Goal: Task Accomplishment & Management: Manage account settings

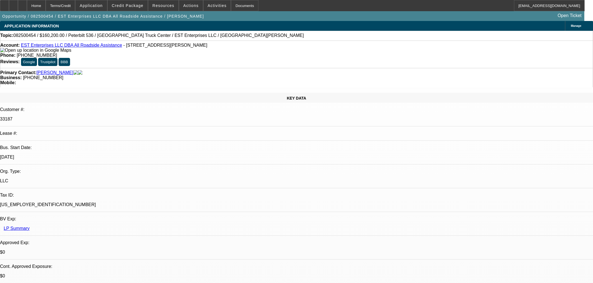
select select "0.1"
select select "2"
select select "0.1"
select select "4"
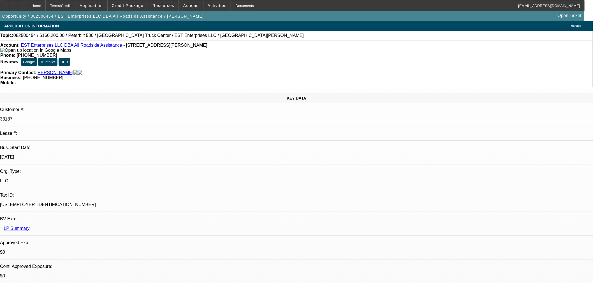
drag, startPoint x: 407, startPoint y: 25, endPoint x: 401, endPoint y: 25, distance: 6.2
click at [27, 3] on div at bounding box center [22, 5] width 9 height 11
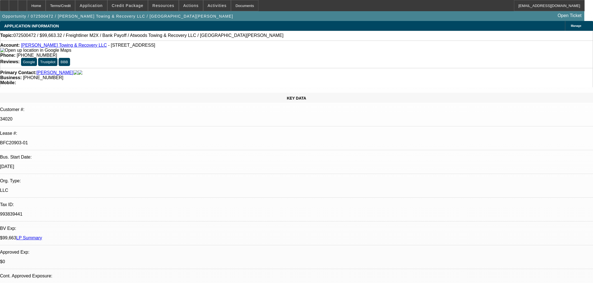
select select "0"
select select "2"
select select "0"
select select "6"
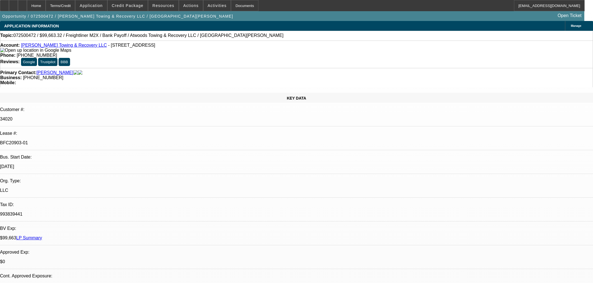
select select "0"
select select "6"
select select "0"
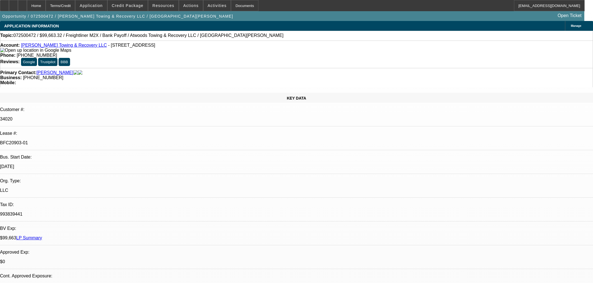
select select "0"
select select "6"
select select "0"
select select "2"
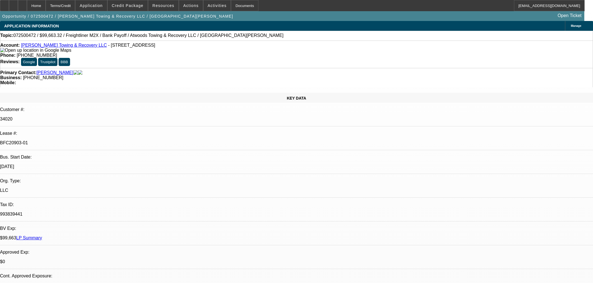
select select "2"
select select "0"
select select "6"
click at [27, 3] on div at bounding box center [22, 5] width 9 height 11
select select "0"
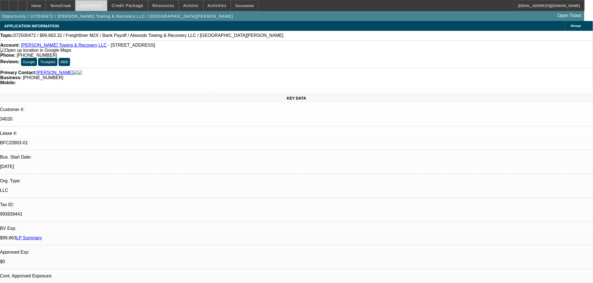
select select "2"
select select "0"
select select "6"
select select "0"
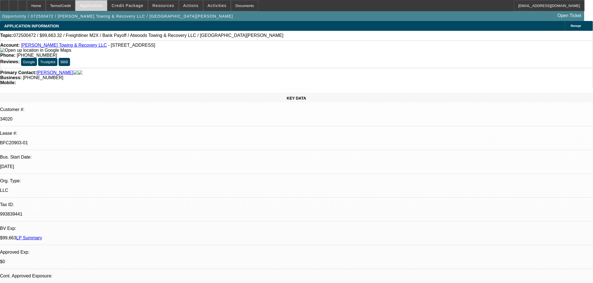
select select "0"
select select "6"
select select "0"
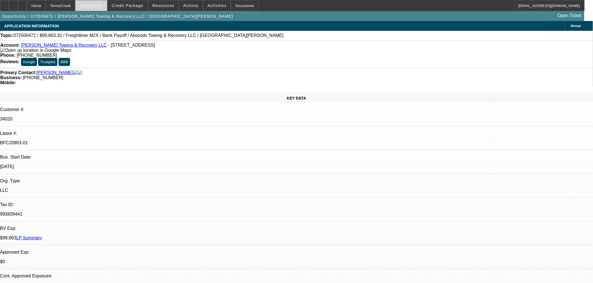
select select "0"
select select "6"
select select "0"
select select "2"
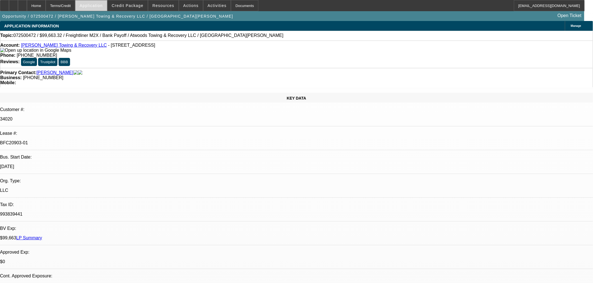
select select "0"
select select "6"
drag, startPoint x: 36, startPoint y: 5, endPoint x: 39, endPoint y: 2, distance: 5.0
click at [22, 4] on icon at bounding box center [22, 4] width 0 height 0
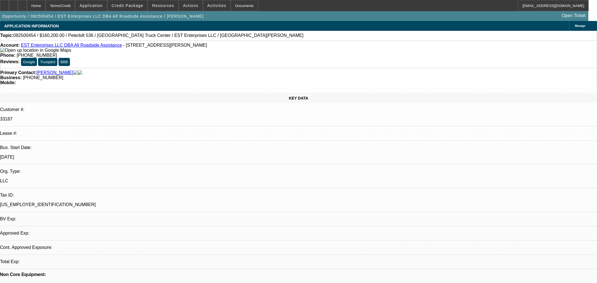
select select "0.1"
select select "2"
select select "0.1"
select select "4"
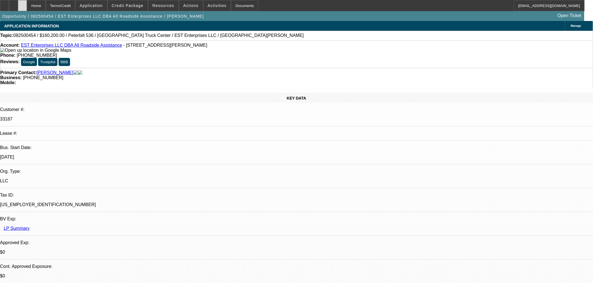
click at [22, 4] on icon at bounding box center [22, 4] width 0 height 0
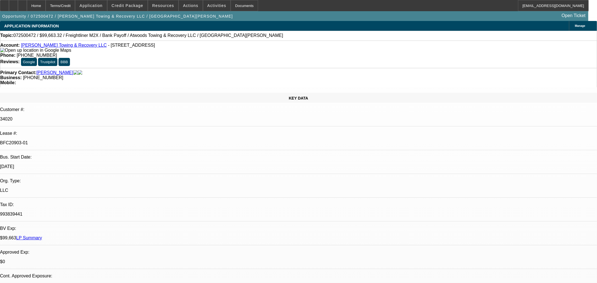
select select "0"
select select "2"
select select "0"
select select "6"
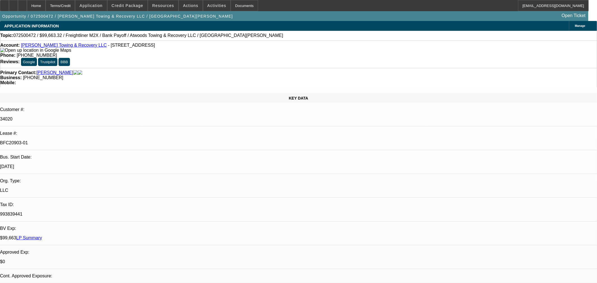
select select "0"
select select "6"
select select "0"
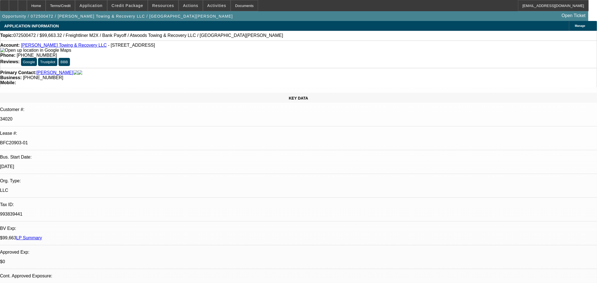
select select "0"
select select "6"
select select "0"
select select "2"
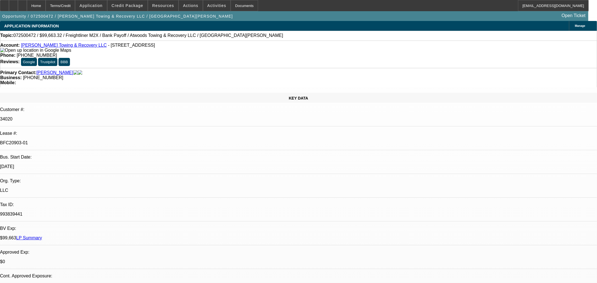
select select "2"
select select "0"
select select "6"
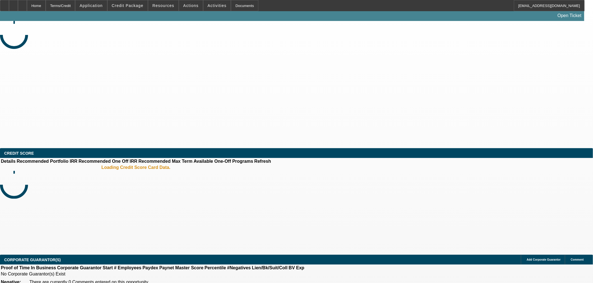
select select "0"
select select "2"
select select "0.1"
select select "4"
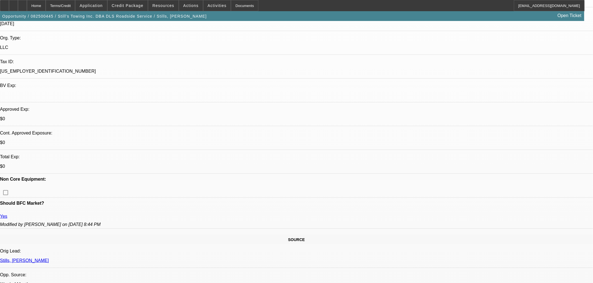
scroll to position [124, 0]
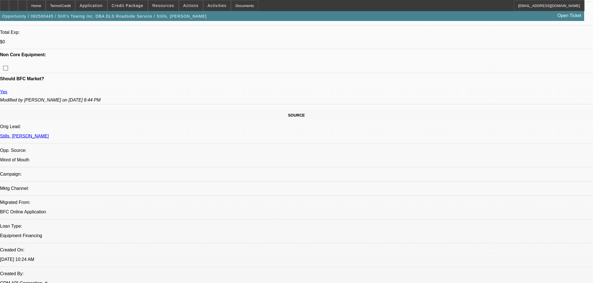
scroll to position [187, 0]
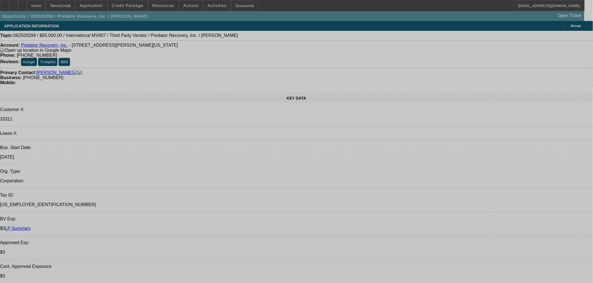
select select "0"
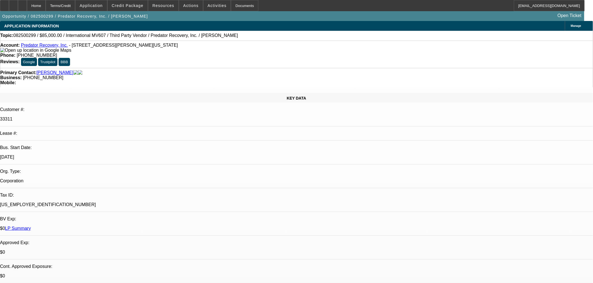
select select "0"
select select "6"
select select "0"
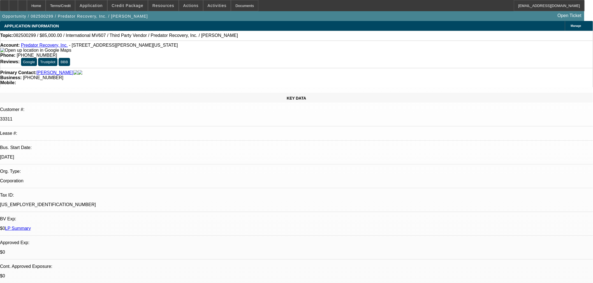
select select "0"
select select "6"
select select "0"
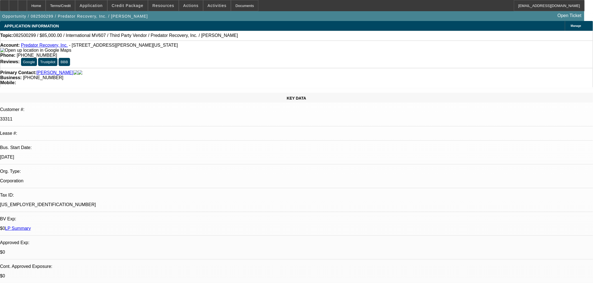
select select "6"
select select "0"
select select "6"
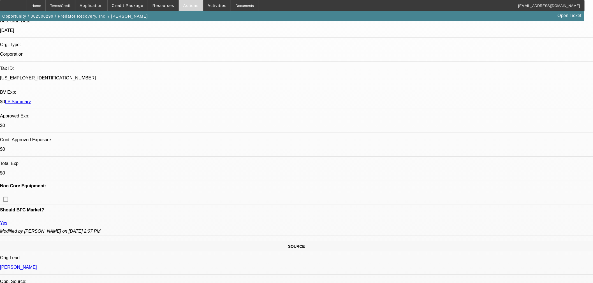
scroll to position [124, 0]
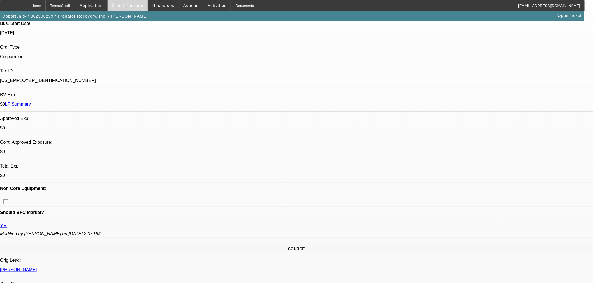
click at [133, 6] on span "Credit Package" at bounding box center [128, 5] width 32 height 4
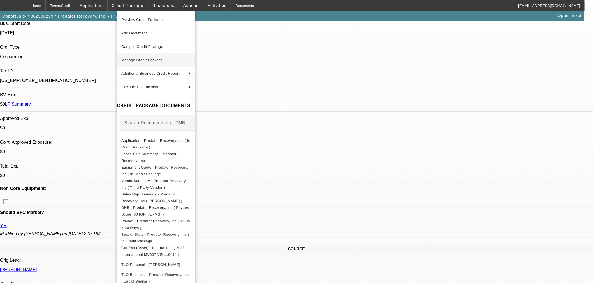
click at [148, 58] on span "Manage Credit Package" at bounding box center [155, 60] width 69 height 7
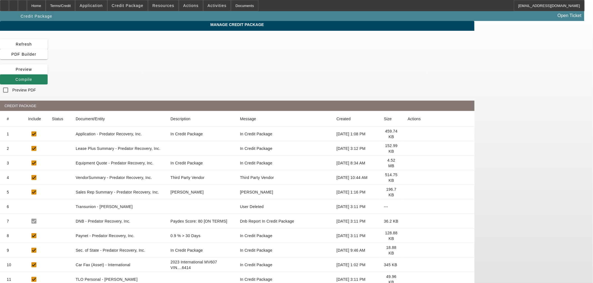
click at [459, 200] on mat-cell at bounding box center [438, 207] width 71 height 15
click at [407, 207] on icon at bounding box center [407, 207] width 0 height 0
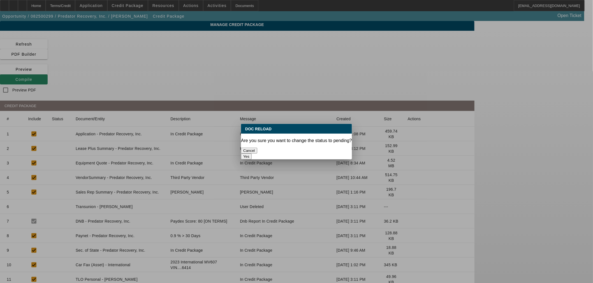
click at [251, 154] on button "Yes" at bounding box center [246, 157] width 11 height 6
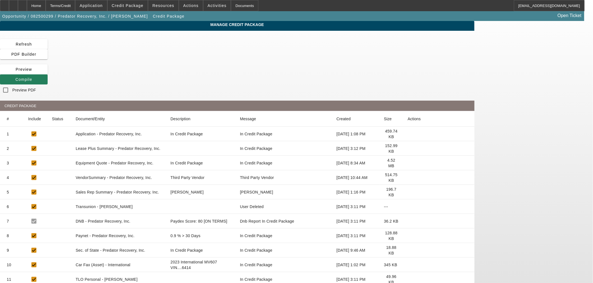
click at [15, 77] on icon at bounding box center [15, 79] width 0 height 4
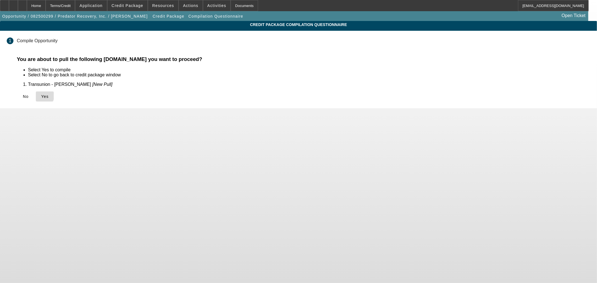
click at [41, 94] on icon at bounding box center [41, 96] width 0 height 4
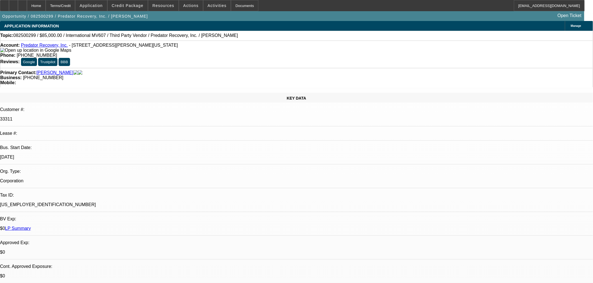
select select "0"
select select "6"
select select "0"
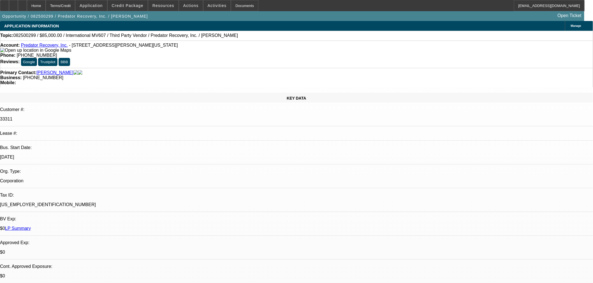
select select "0"
select select "6"
select select "0"
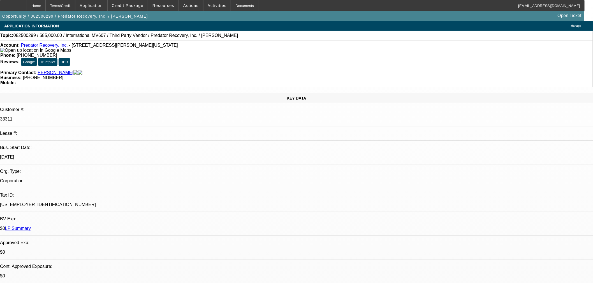
select select "0"
select select "6"
select select "0"
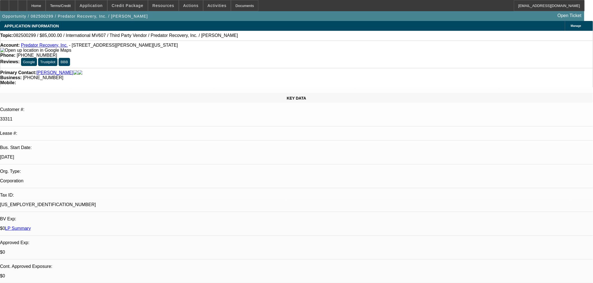
select select "6"
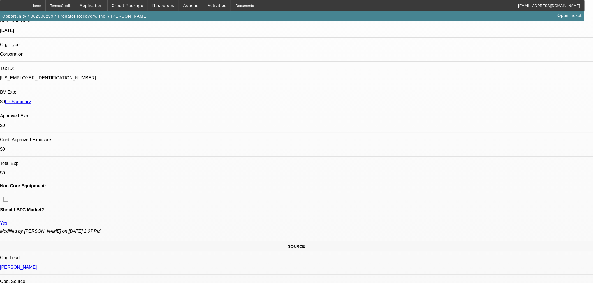
scroll to position [124, 0]
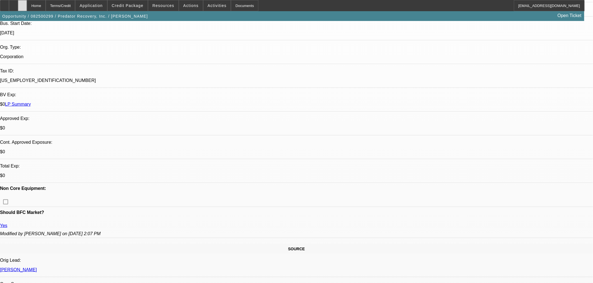
click at [22, 4] on icon at bounding box center [22, 4] width 0 height 0
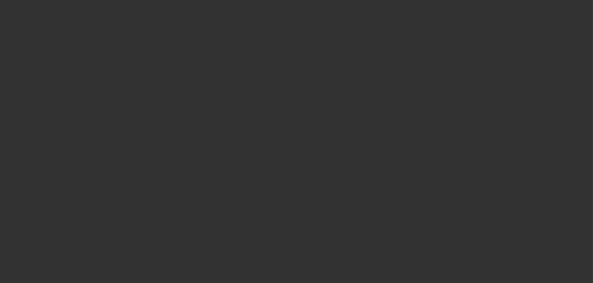
select select "0"
select select "6"
select select "0"
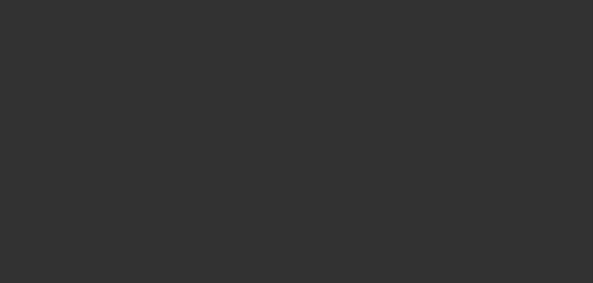
select select "0"
select select "6"
select select "0"
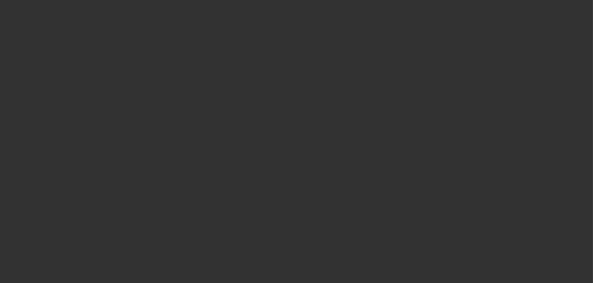
select select "0"
select select "6"
select select "0"
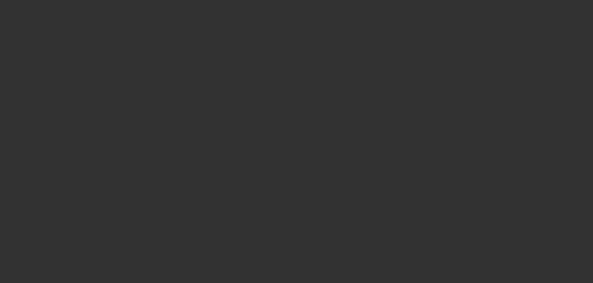
select select "6"
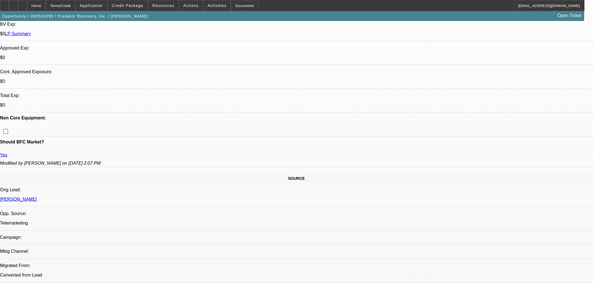
scroll to position [124, 0]
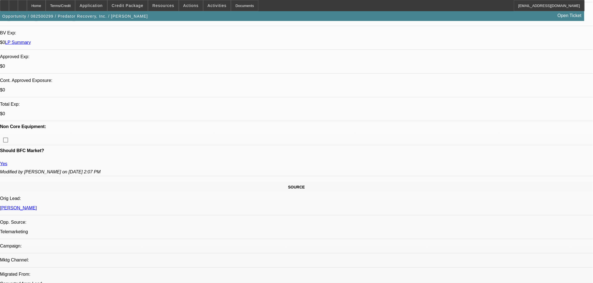
scroll to position [187, 0]
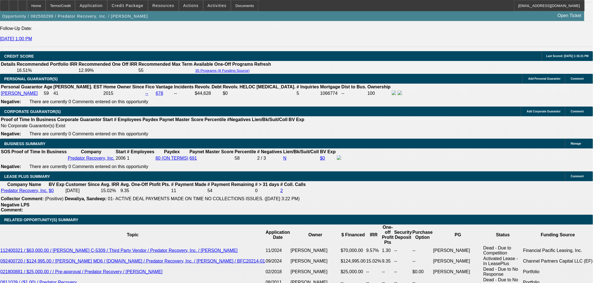
scroll to position [871, 0]
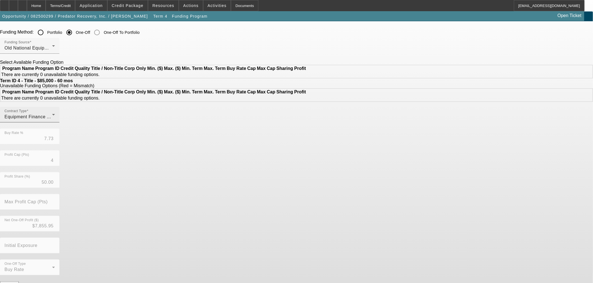
scroll to position [15, 0]
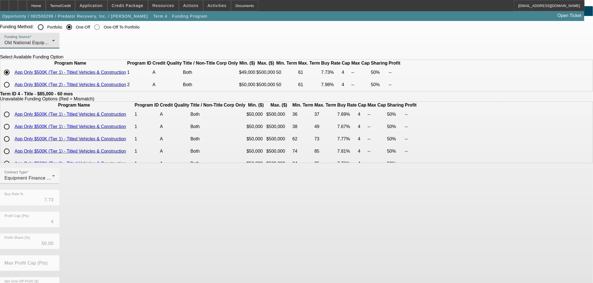
click at [163, 43] on span "Old National Equipment Finance Company, a Division of Old National Bank" at bounding box center [83, 42] width 159 height 5
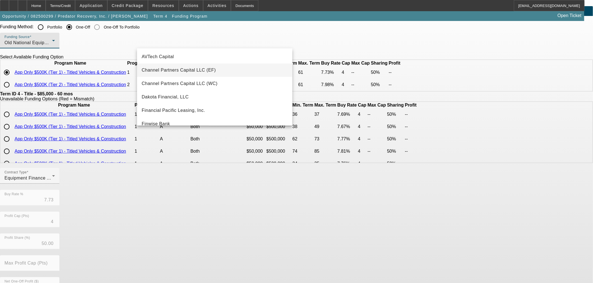
scroll to position [3, 0]
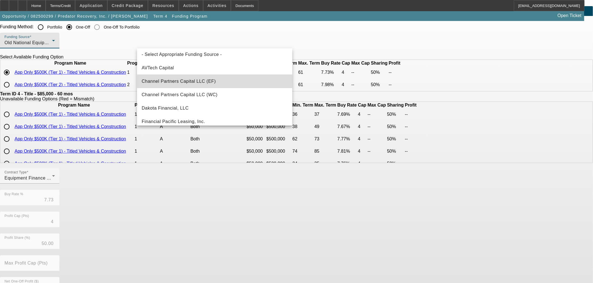
click at [226, 82] on mat-option "Channel Partners Capital LLC (EF)" at bounding box center [214, 81] width 155 height 13
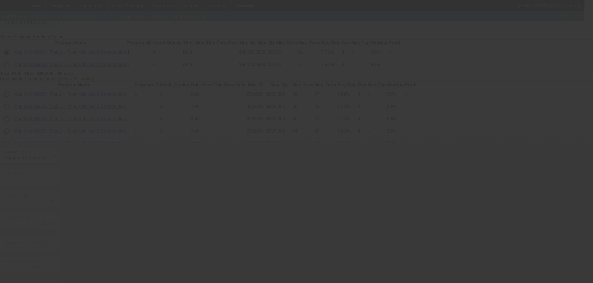
scroll to position [46, 0]
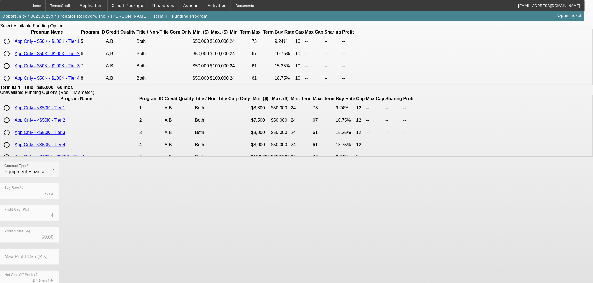
click at [12, 47] on input "radio" at bounding box center [6, 41] width 11 height 11
radio input "true"
type input "9.24"
type input "10"
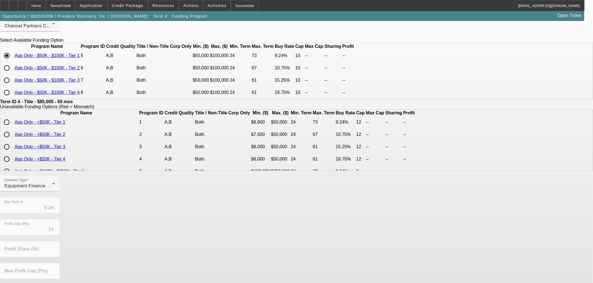
scroll to position [0, 0]
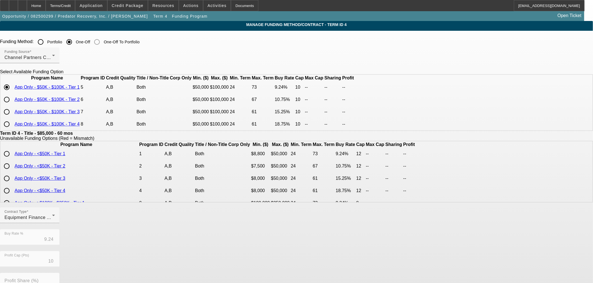
click at [12, 105] on input "radio" at bounding box center [6, 99] width 11 height 11
radio input "true"
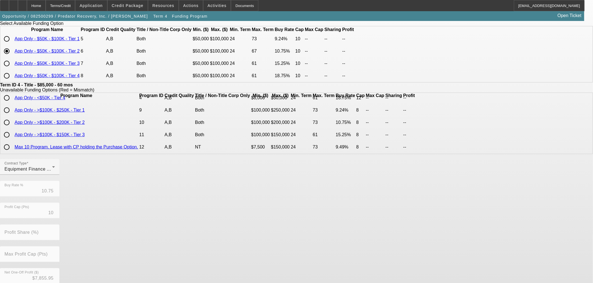
scroll to position [100, 0]
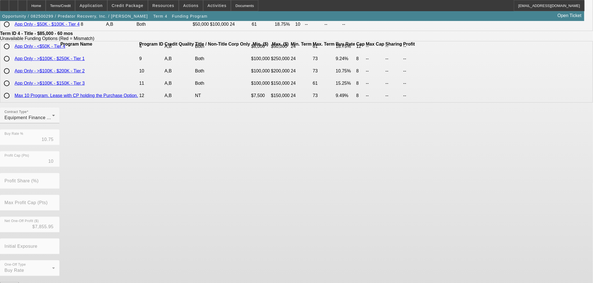
click at [257, 261] on div "Contract Type Equipment Finance Agreement Buy Rate % 10.75 Profit Cap (Pts) 10 …" at bounding box center [296, 195] width 593 height 175
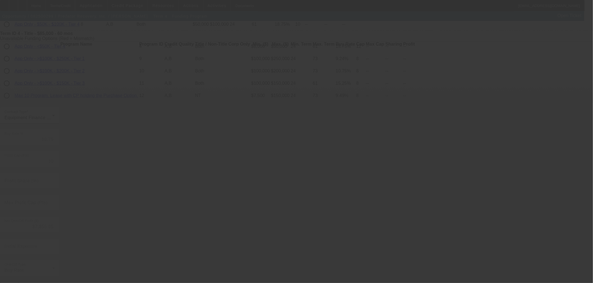
type input "7.73"
type input "4"
type input "50.00"
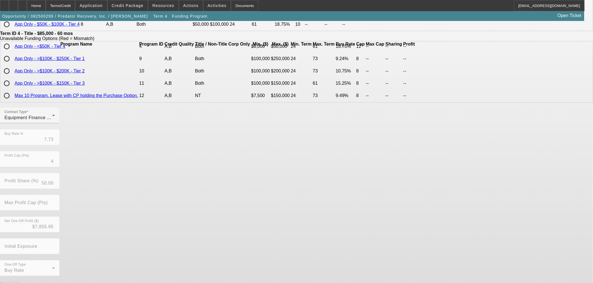
scroll to position [0, 0]
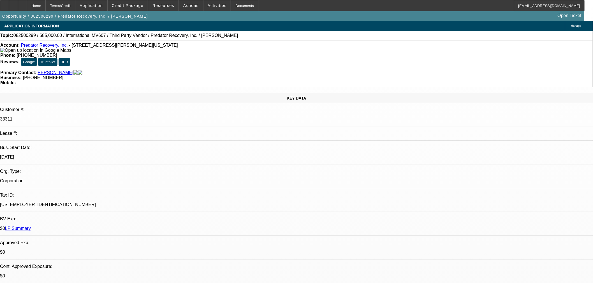
select select "0"
select select "6"
select select "0"
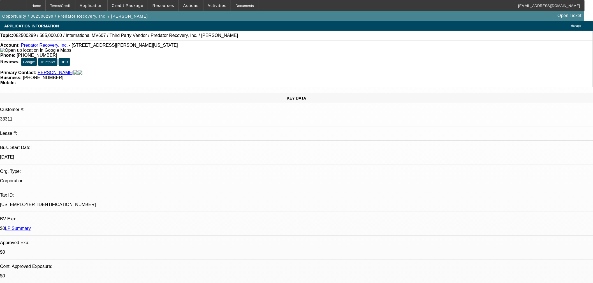
select select "0"
select select "6"
select select "0"
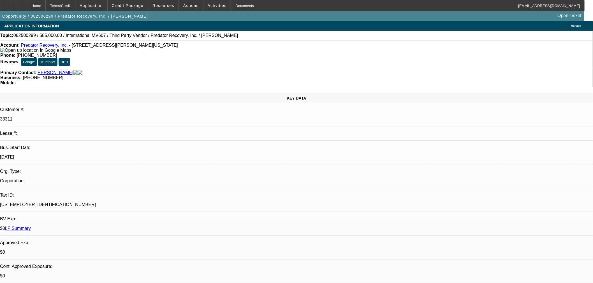
select select "0"
select select "6"
select select "0"
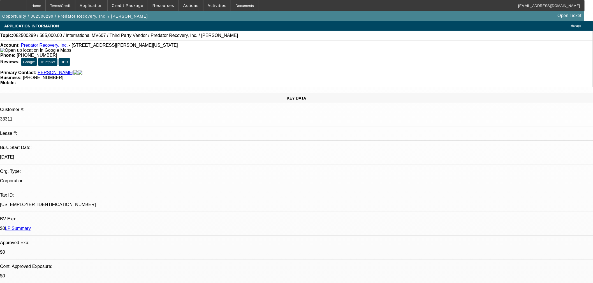
select select "6"
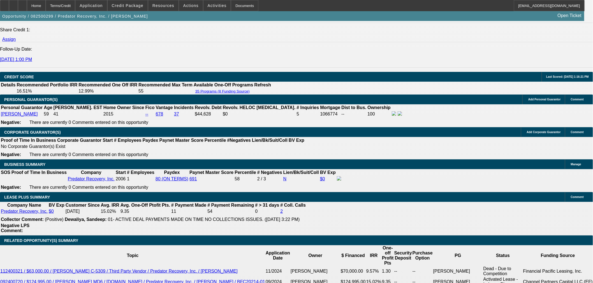
scroll to position [840, 0]
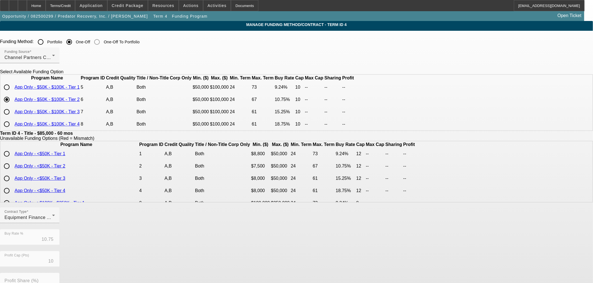
click at [12, 93] on input "radio" at bounding box center [6, 87] width 11 height 11
radio input "true"
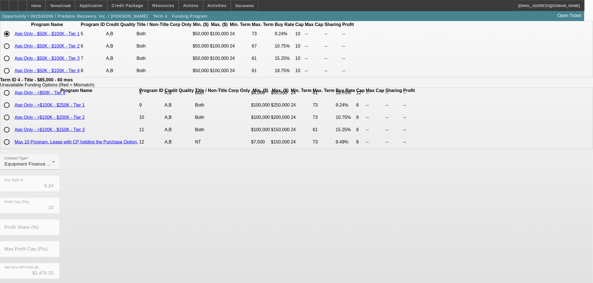
scroll to position [100, 0]
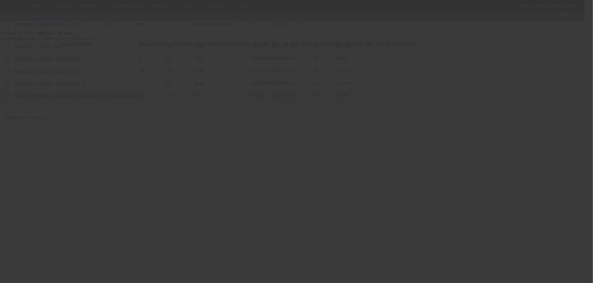
type input "10.75"
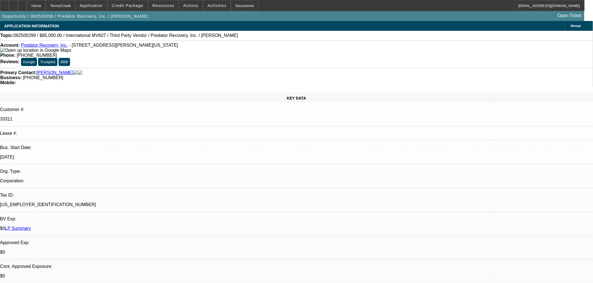
select select "0"
select select "6"
select select "0"
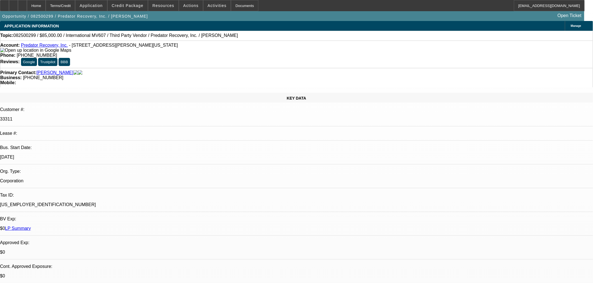
select select "0"
select select "6"
select select "0"
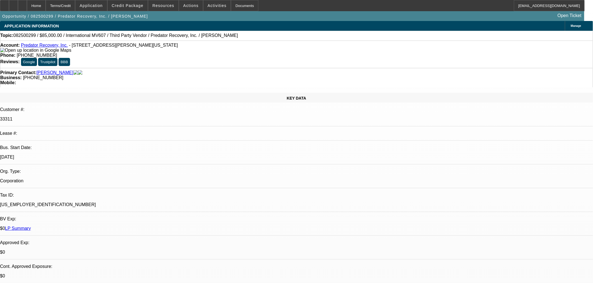
select select "0"
select select "6"
select select "0"
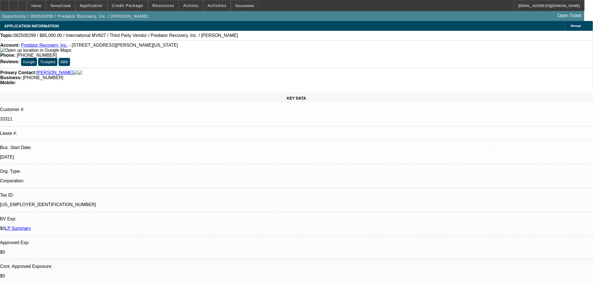
select select "6"
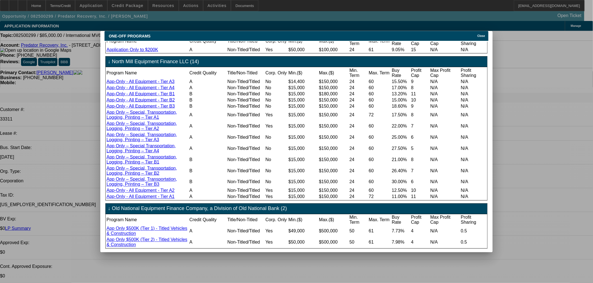
scroll to position [388, 0]
drag, startPoint x: 489, startPoint y: 31, endPoint x: 481, endPoint y: 35, distance: 8.6
click at [485, 34] on span "Close" at bounding box center [481, 35] width 8 height 3
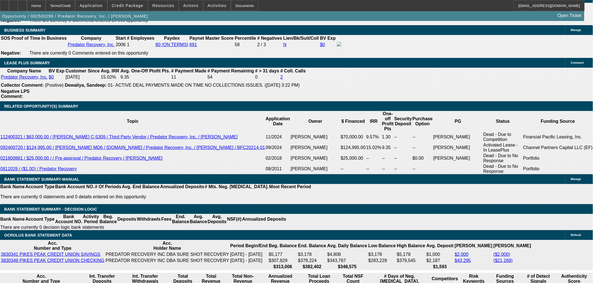
scroll to position [965, 0]
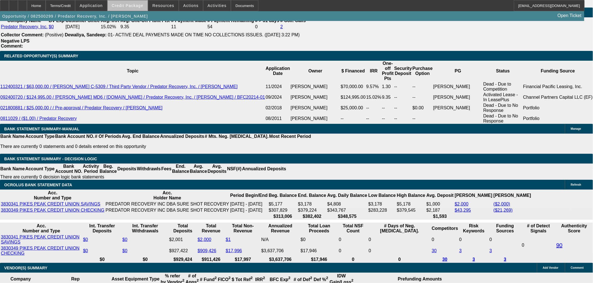
click at [138, 9] on span at bounding box center [128, 5] width 40 height 13
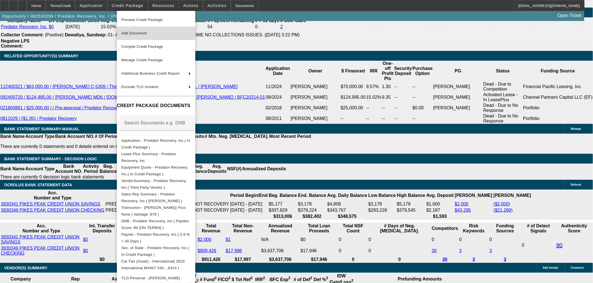
click at [150, 31] on span "Add Document" at bounding box center [155, 33] width 69 height 7
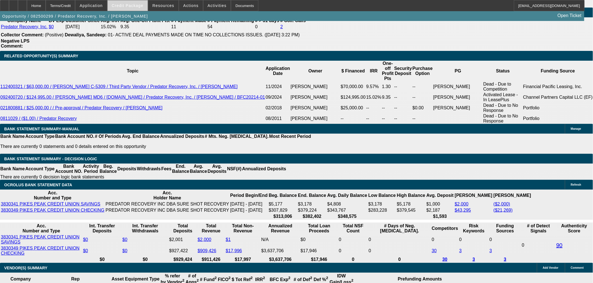
click at [137, 4] on span "Credit Package" at bounding box center [128, 5] width 32 height 4
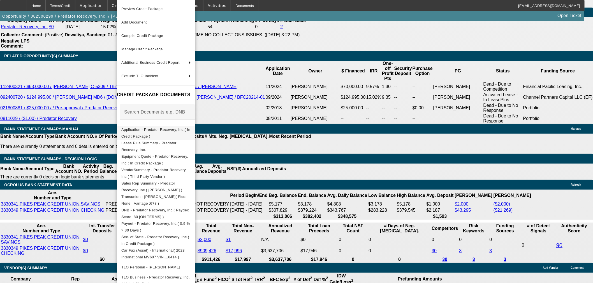
drag, startPoint x: 156, startPoint y: 134, endPoint x: 166, endPoint y: 42, distance: 91.8
click at [157, 133] on span "Application - Predator Recovery, Inc.( In Credit Package )" at bounding box center [155, 133] width 69 height 13
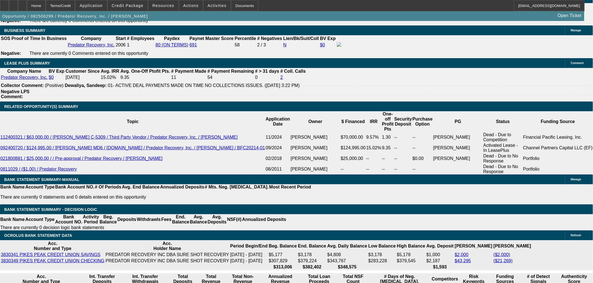
scroll to position [933, 0]
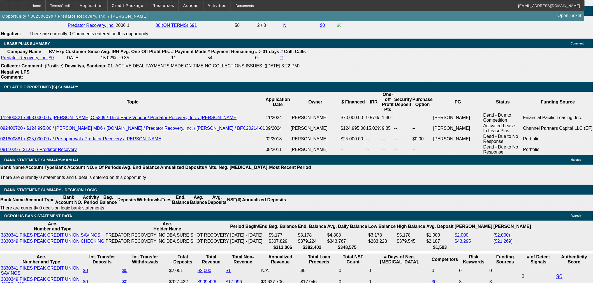
type input "1"
type input "UNKNOWN"
type input "1900"
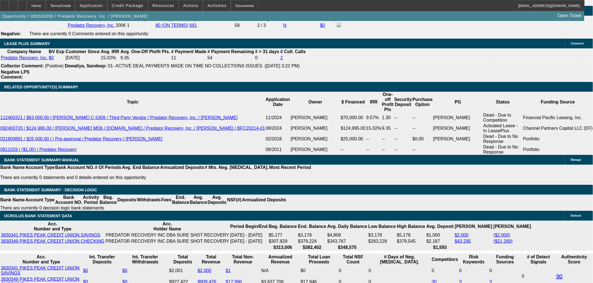
type input "12.2"
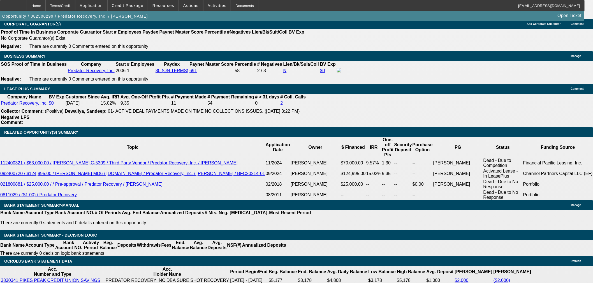
scroll to position [840, 0]
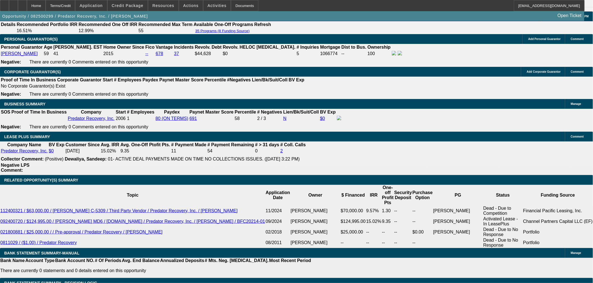
type input "$1,900.00"
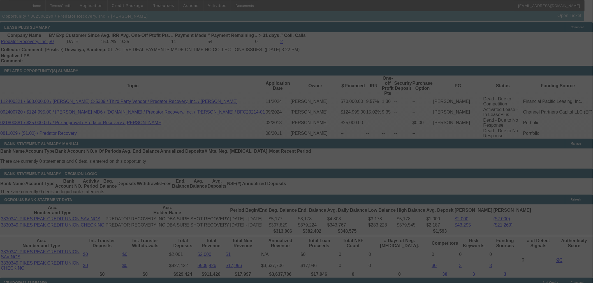
scroll to position [1027, 0]
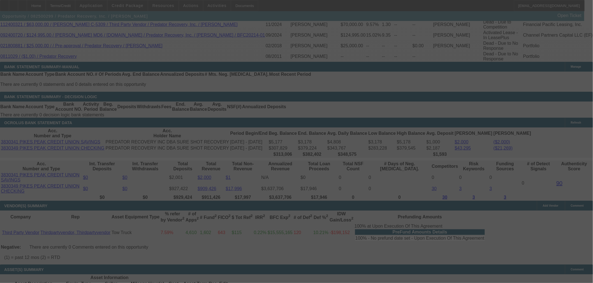
select select "0"
select select "6"
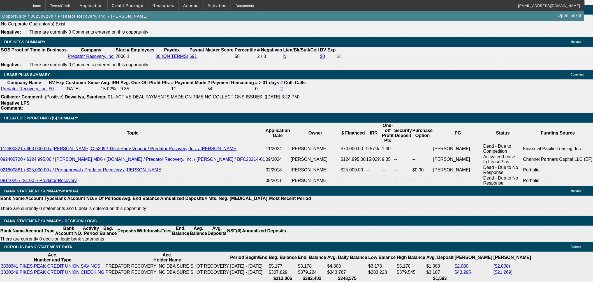
scroll to position [280, 0]
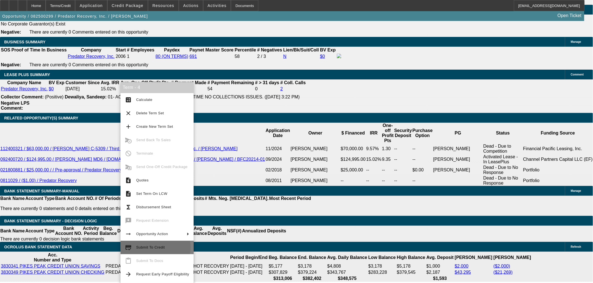
click at [152, 247] on span "Submit To Credit" at bounding box center [150, 248] width 29 height 4
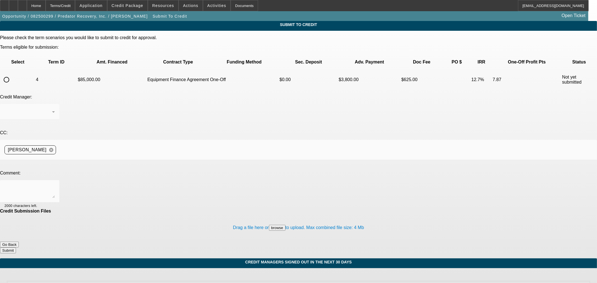
drag, startPoint x: 34, startPoint y: 68, endPoint x: 57, endPoint y: 69, distance: 22.1
click at [34, 70] on tr "4 $85,000.00 Equipment Finance Agreement One-Off $0.00 $3,800.00 $625.00 12.7% …" at bounding box center [299, 80] width 596 height 20
click at [16, 70] on td at bounding box center [18, 80] width 34 height 20
click at [12, 74] on input "radio" at bounding box center [6, 79] width 11 height 11
radio input "true"
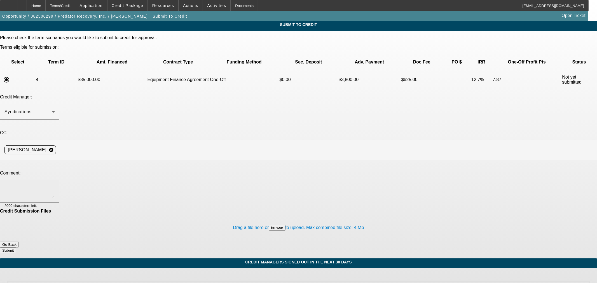
click at [55, 185] on textarea at bounding box center [29, 191] width 50 height 13
type textarea "Can we try Channel?"
click at [371, 217] on form "Please check the term scenarios you would like to submit to credit for approval…" at bounding box center [298, 146] width 597 height 223
click at [16, 248] on button "Submit" at bounding box center [8, 251] width 16 height 6
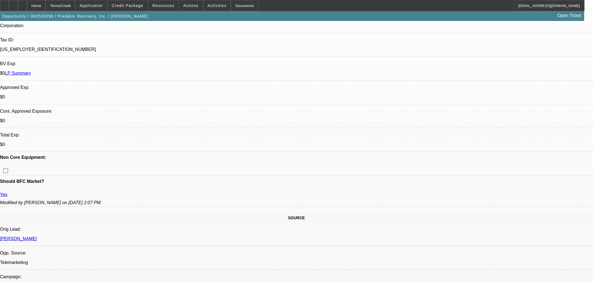
select select "0"
select select "6"
select select "0"
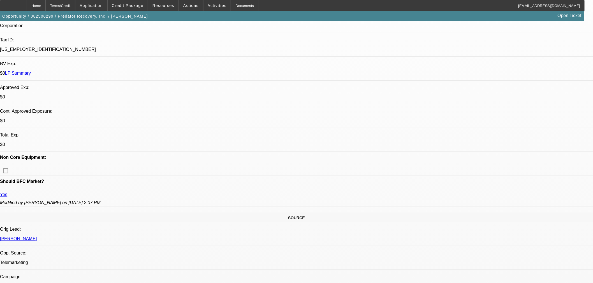
select select "0"
select select "6"
select select "0"
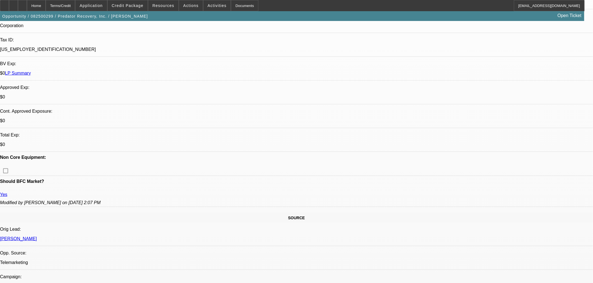
select select "0"
select select "6"
select select "0"
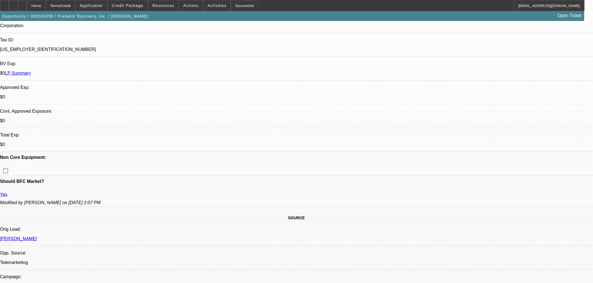
select select "6"
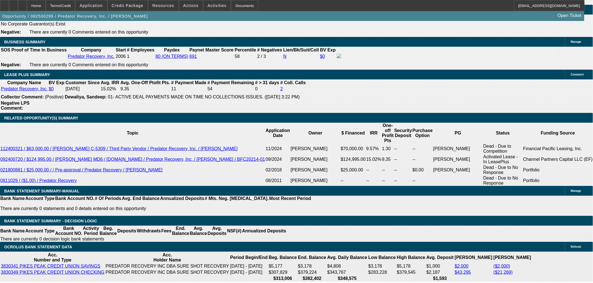
scroll to position [280, 0]
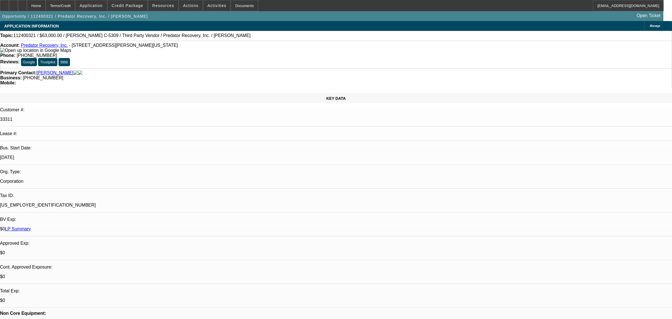
select select "0"
select select "6"
select select "0"
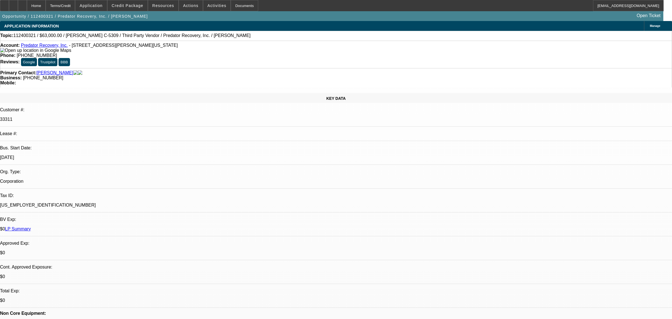
select select "0"
select select "3"
select select "0"
select select "6"
select select "0.1"
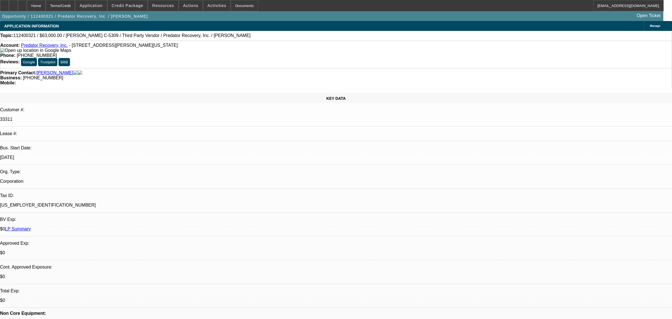
select select "2"
select select "0"
select select "6"
select select "0"
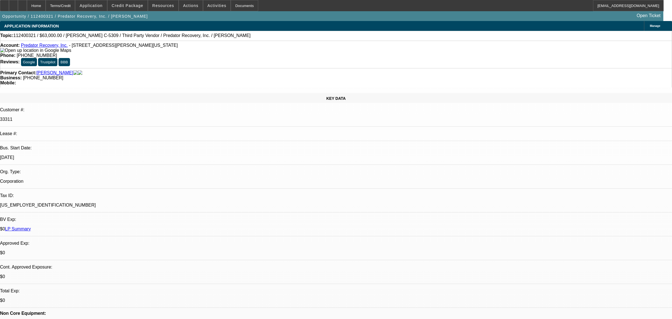
select select "0"
select select "6"
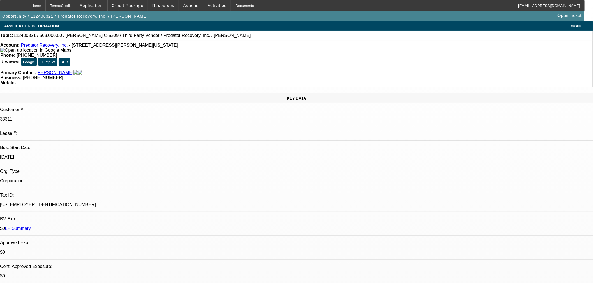
click at [140, 11] on div "Opportunity / 112400321 / Predator Recovery, Inc. / Knost, Steven Open Ticket" at bounding box center [292, 16] width 584 height 10
click at [143, 9] on span at bounding box center [128, 5] width 40 height 13
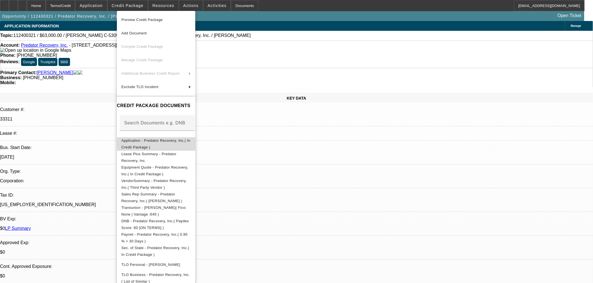
click at [149, 137] on button "Application - Predator Recovery, Inc.( In Credit Package )" at bounding box center [156, 143] width 78 height 13
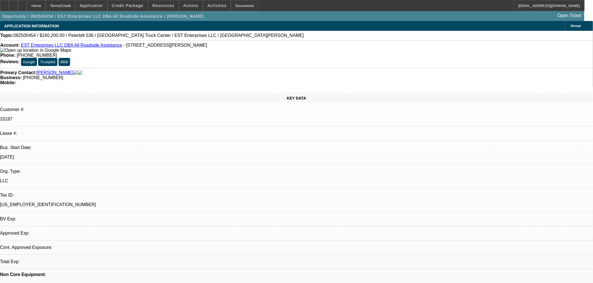
select select "0.1"
select select "2"
select select "0.1"
select select "4"
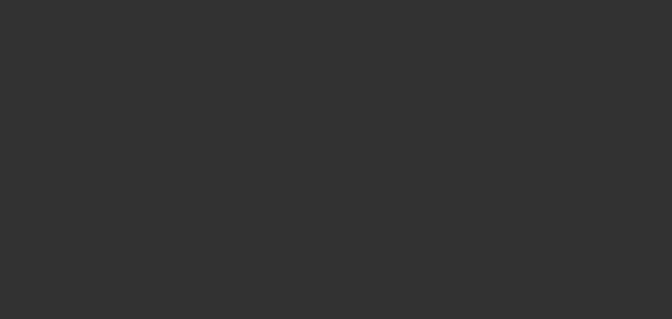
select select "0"
select select "2"
select select "0.1"
select select "4"
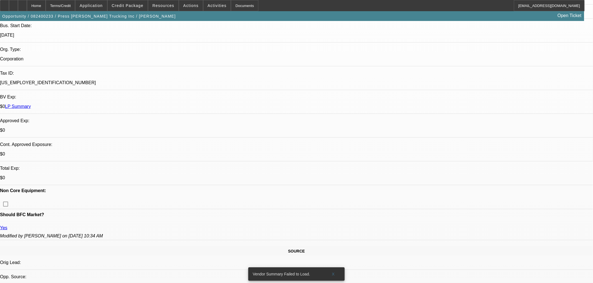
scroll to position [124, 0]
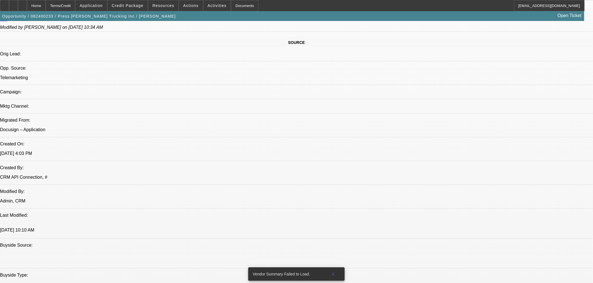
scroll to position [342, 0]
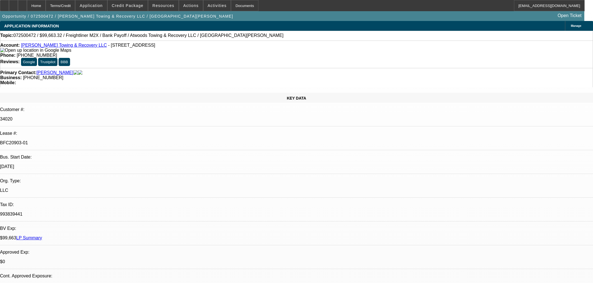
select select "0"
select select "2"
select select "0"
select select "6"
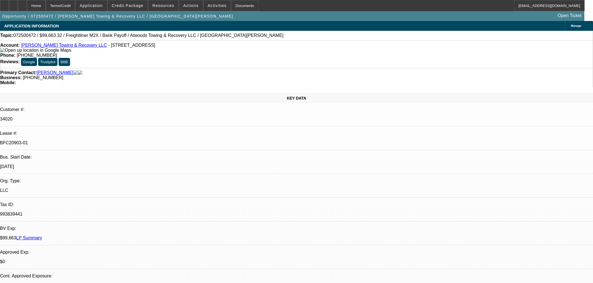
select select "0"
select select "6"
select select "0"
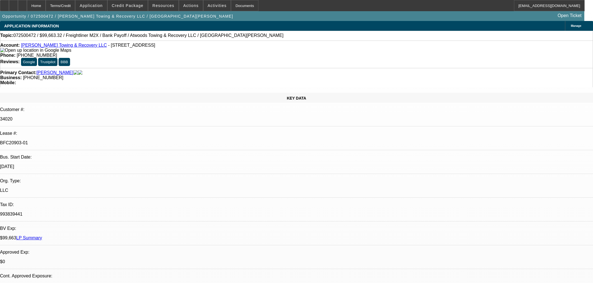
select select "0"
select select "6"
select select "0"
select select "2"
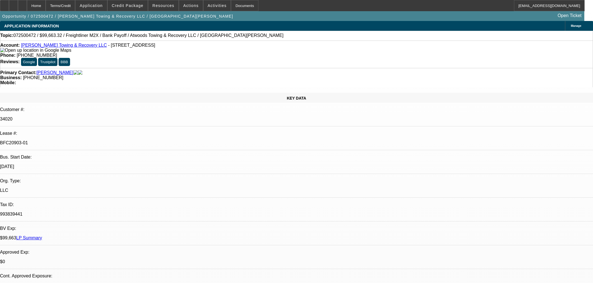
select select "2"
select select "0"
select select "6"
click at [22, 4] on icon at bounding box center [22, 4] width 0 height 0
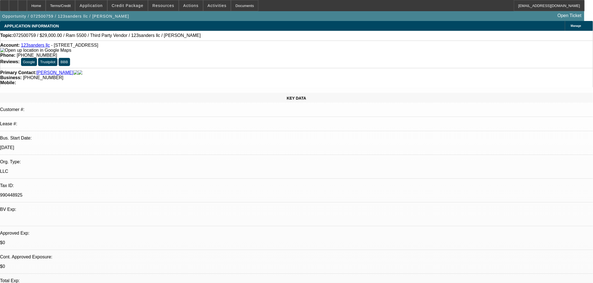
select select "0"
select select "6"
select select "0"
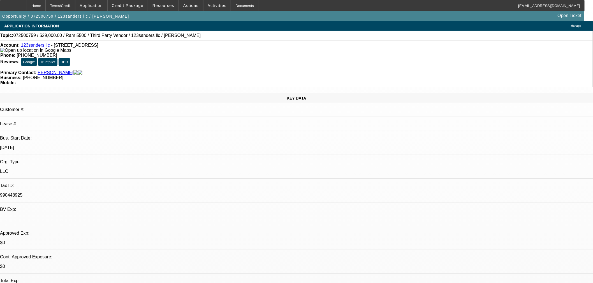
select select "0"
select select "6"
select select "0"
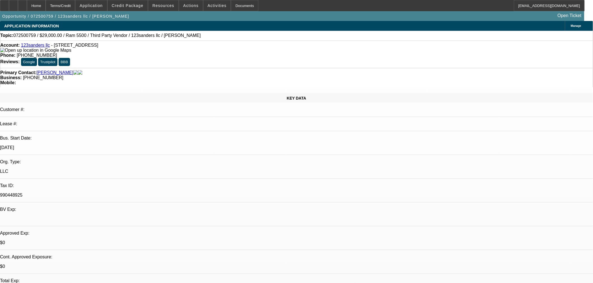
select select "2"
select select "0"
select select "6"
select select "0"
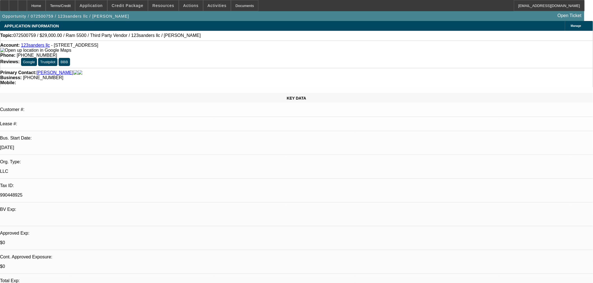
select select "0"
select select "6"
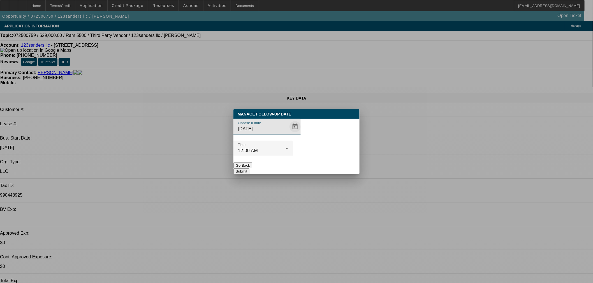
click at [288, 134] on span "Open calendar" at bounding box center [294, 126] width 13 height 13
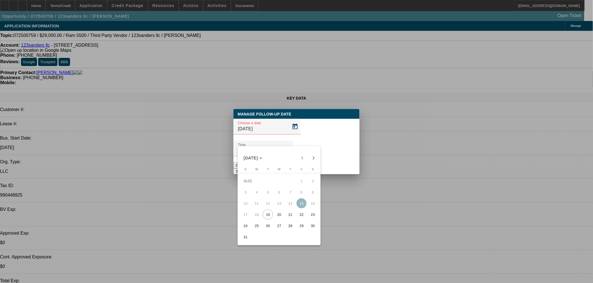
click at [282, 217] on span "20" at bounding box center [279, 215] width 10 height 10
type input "8/20/2025"
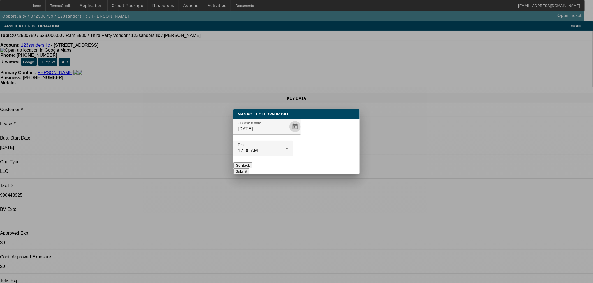
click at [249, 169] on button "Submit" at bounding box center [241, 172] width 16 height 6
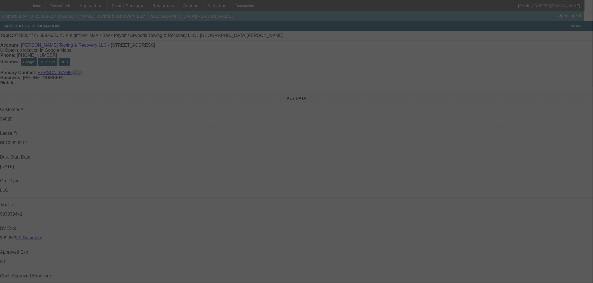
select select "0"
select select "2"
select select "0"
select select "6"
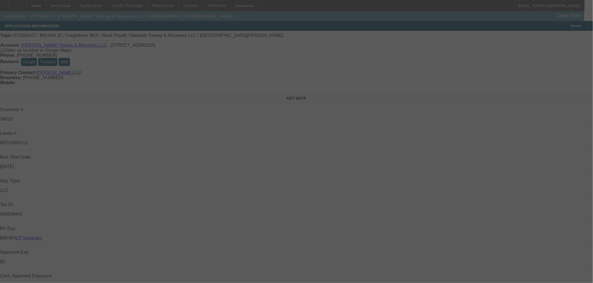
select select "0"
select select "6"
select select "0"
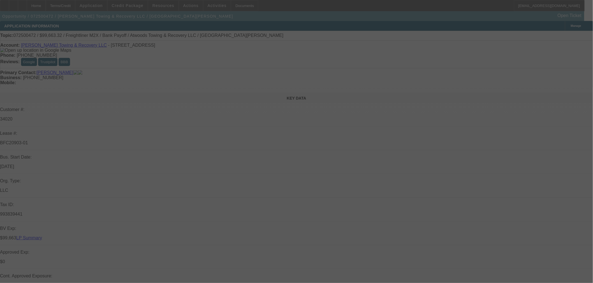
select select "0"
select select "6"
select select "0"
select select "2"
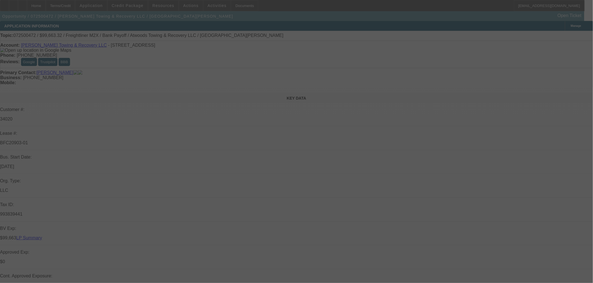
select select "2"
select select "0"
select select "6"
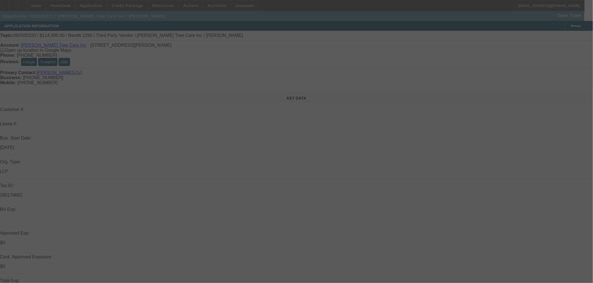
select select "0"
select select "6"
select select "0"
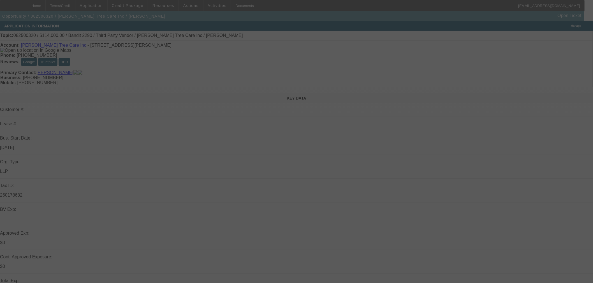
select select "0"
select select "6"
select select "0"
select select "2"
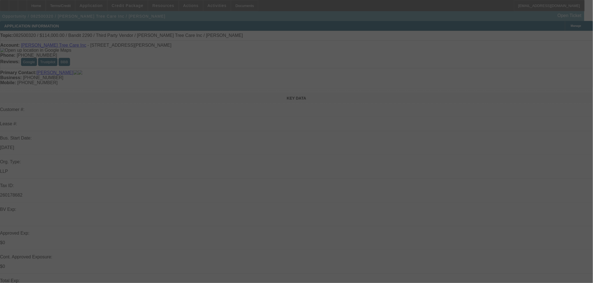
select select "2"
select select "0"
select select "6"
select select "0"
select select "2"
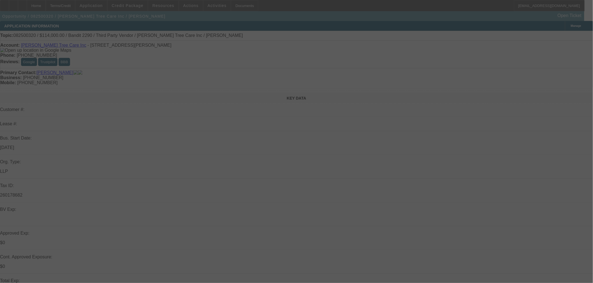
select select "2"
select select "0"
select select "6"
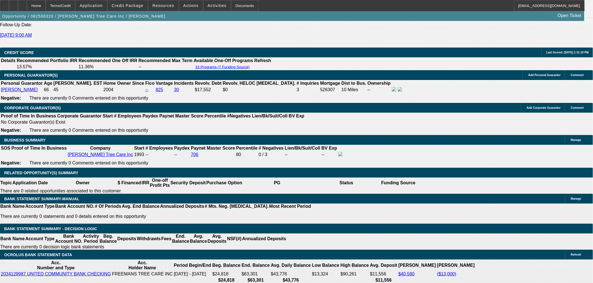
scroll to position [871, 0]
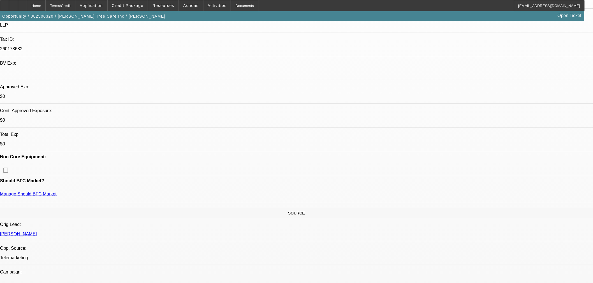
scroll to position [62, 0]
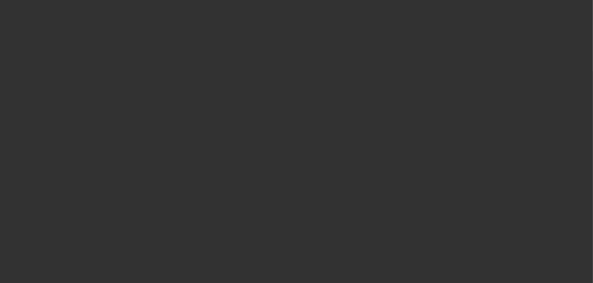
scroll to position [0, 0]
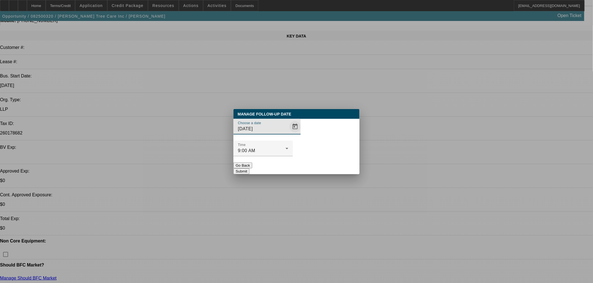
click at [288, 134] on span "Open calendar" at bounding box center [294, 126] width 13 height 13
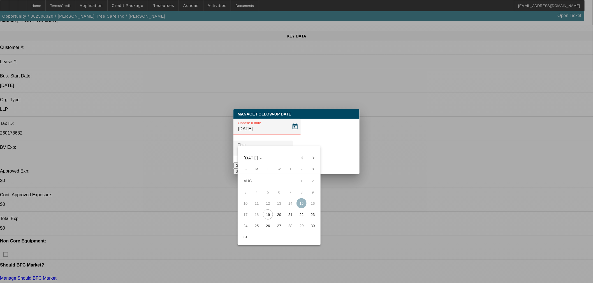
click at [281, 216] on span "20" at bounding box center [279, 215] width 10 height 10
type input "8/20/2025"
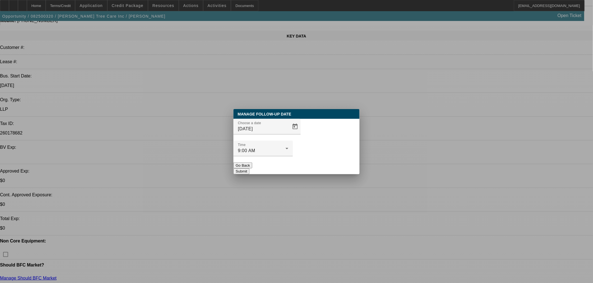
click at [249, 169] on button "Submit" at bounding box center [241, 172] width 16 height 6
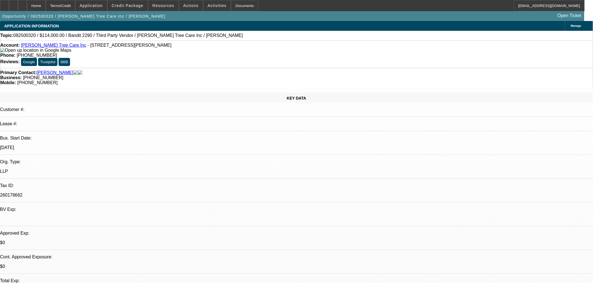
scroll to position [62, 0]
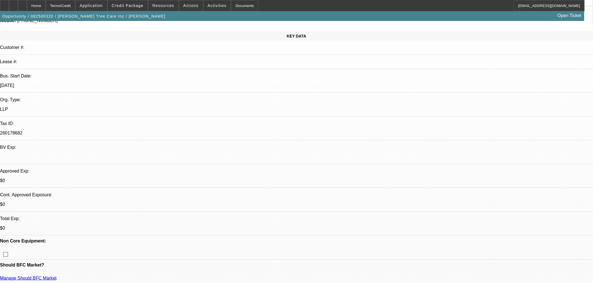
drag, startPoint x: 345, startPoint y: 136, endPoint x: 288, endPoint y: 137, distance: 57.1
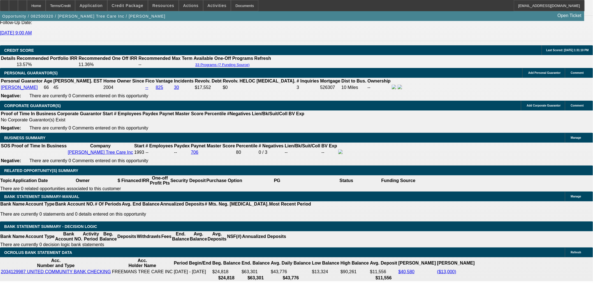
scroll to position [778, 0]
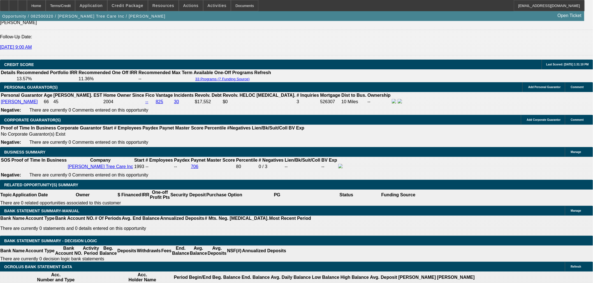
drag, startPoint x: 127, startPoint y: 80, endPoint x: 139, endPoint y: 80, distance: 12.3
drag, startPoint x: 141, startPoint y: 80, endPoint x: 127, endPoint y: 81, distance: 13.5
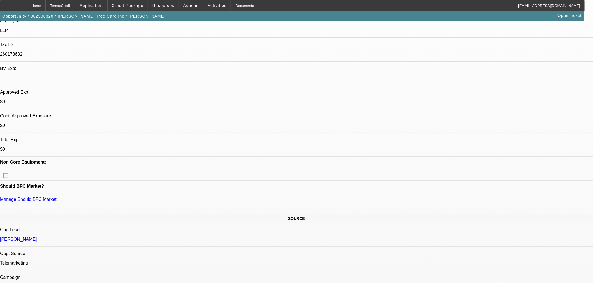
scroll to position [62, 0]
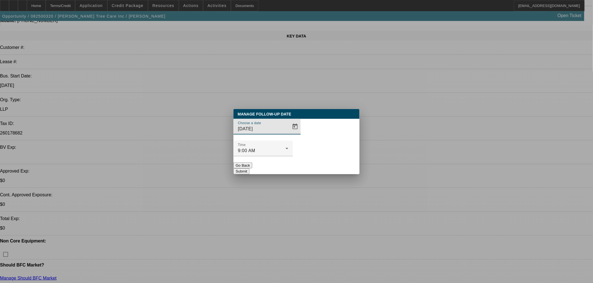
click at [249, 169] on button "Submit" at bounding box center [241, 172] width 16 height 6
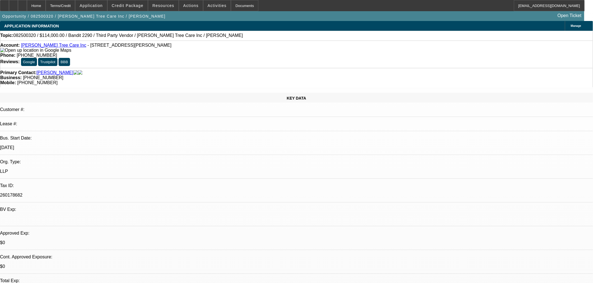
scroll to position [62, 0]
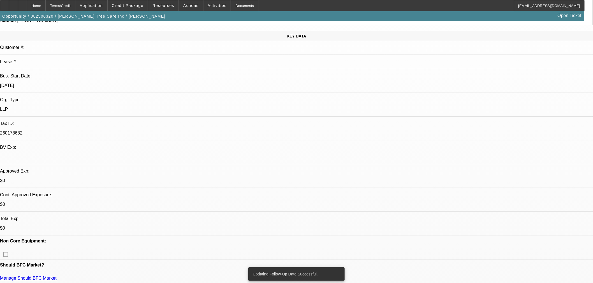
drag, startPoint x: 475, startPoint y: 98, endPoint x: 477, endPoint y: 91, distance: 7.5
drag, startPoint x: 477, startPoint y: 91, endPoint x: 479, endPoint y: 96, distance: 6.0
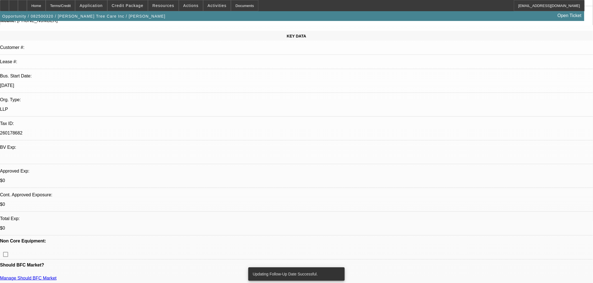
radio input "true"
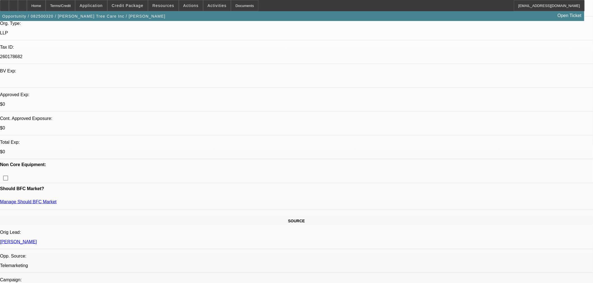
scroll to position [218, 0]
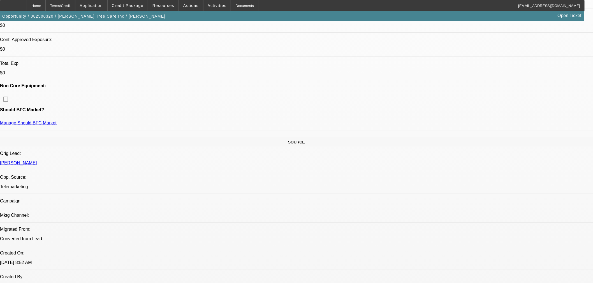
drag, startPoint x: 424, startPoint y: 116, endPoint x: 418, endPoint y: 117, distance: 6.3
drag, startPoint x: 434, startPoint y: 119, endPoint x: 435, endPoint y: 116, distance: 3.1
type textarea "Supposed to hear final numbers today from local bank. If nothing by next call b…"
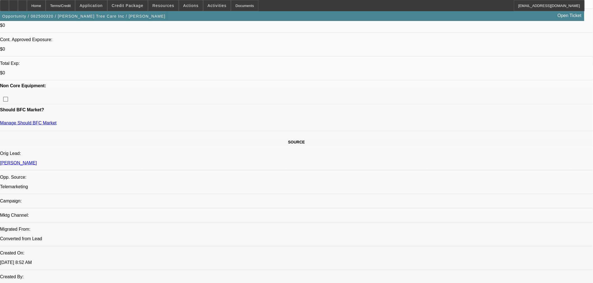
radio input "true"
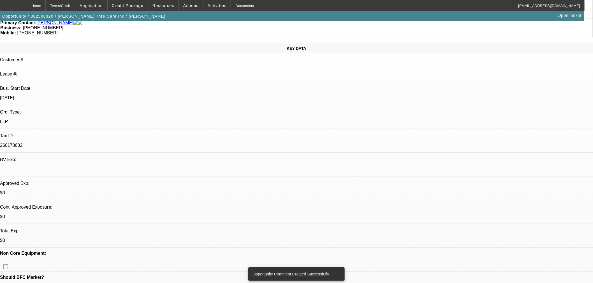
scroll to position [0, 0]
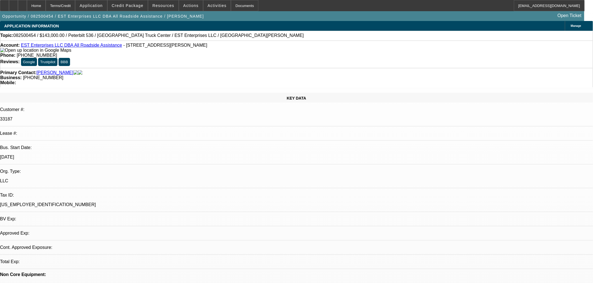
select select "0"
select select "2"
select select "0.1"
select select "4"
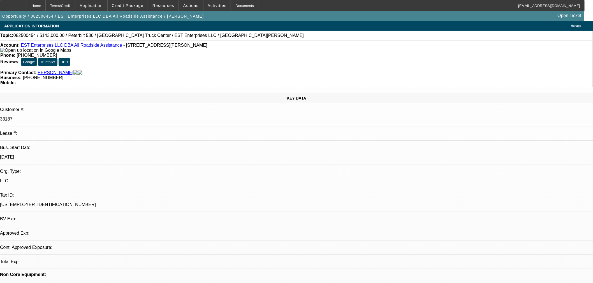
select select "0.1"
select select "2"
select select "0.1"
select select "4"
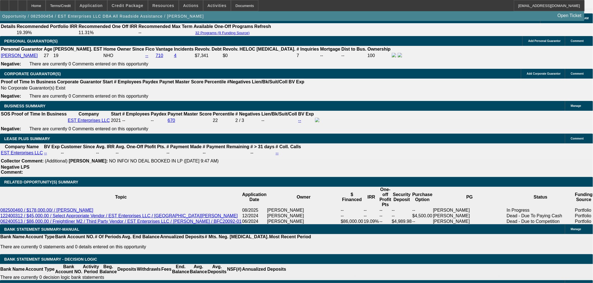
scroll to position [809, 0]
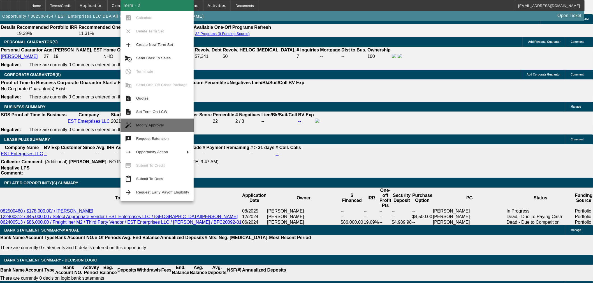
click at [159, 125] on span "Modify Approval" at bounding box center [150, 125] width 28 height 4
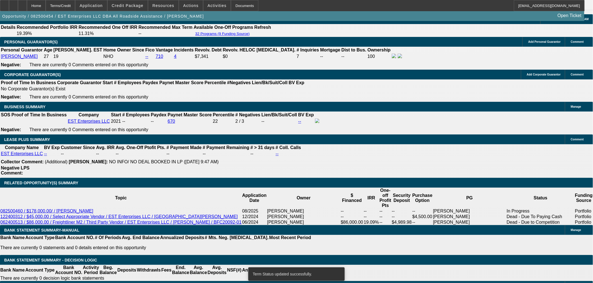
select select "0"
select select "2"
select select "0.1"
select select "4"
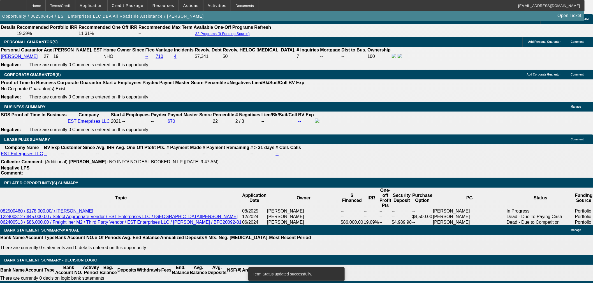
select select "0"
select select "2"
select select "0.1"
select select "4"
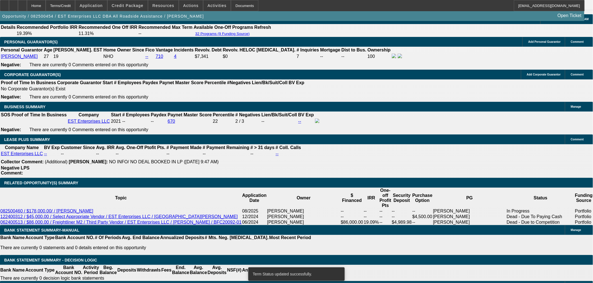
select select "0.1"
select select "2"
select select "0.1"
select select "4"
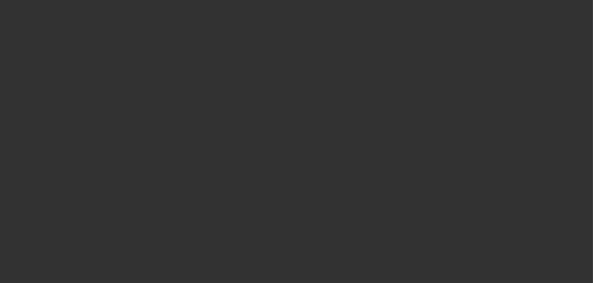
select select "0"
select select "2"
select select "0.1"
select select "4"
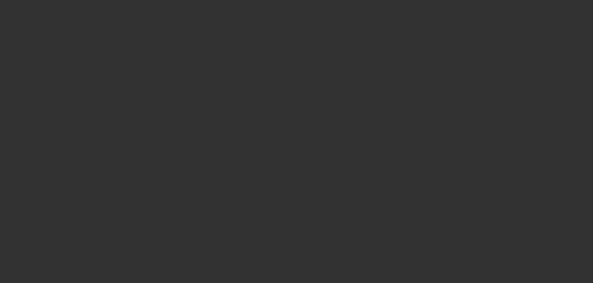
select select "0"
select select "2"
select select "0.1"
select select "4"
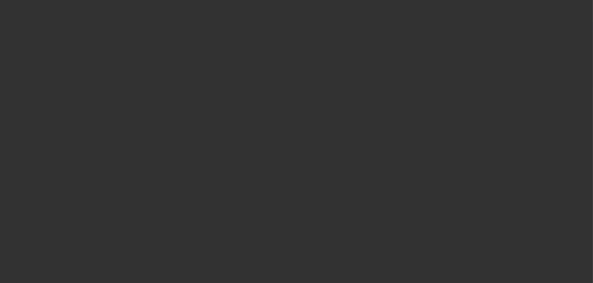
select select "0"
select select "2"
select select "0.1"
select select "4"
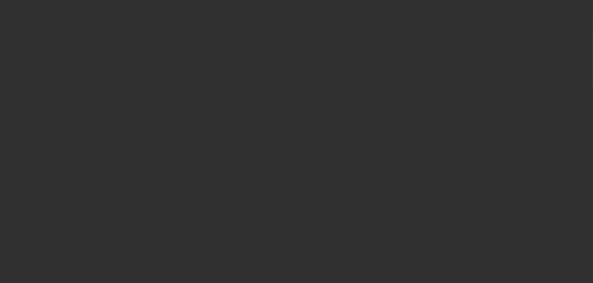
select select "0.2"
select select "2"
select select "0.1"
select select "4"
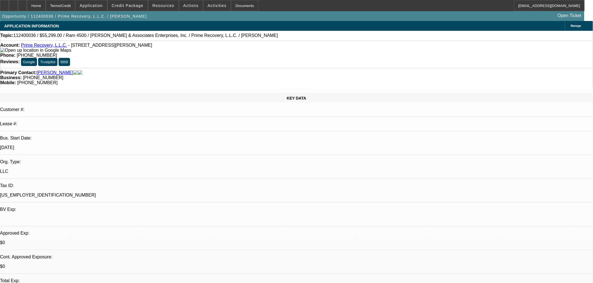
scroll to position [187, 0]
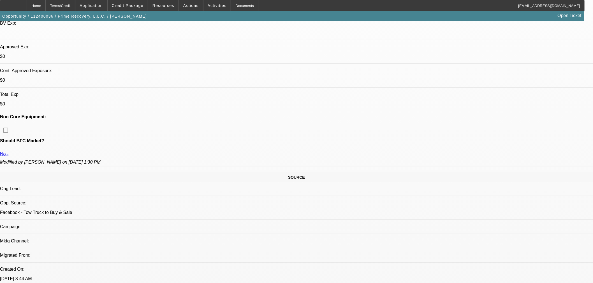
drag, startPoint x: 472, startPoint y: 108, endPoint x: 486, endPoint y: 126, distance: 22.7
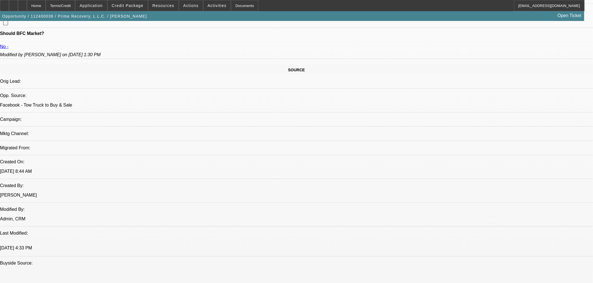
scroll to position [342, 0]
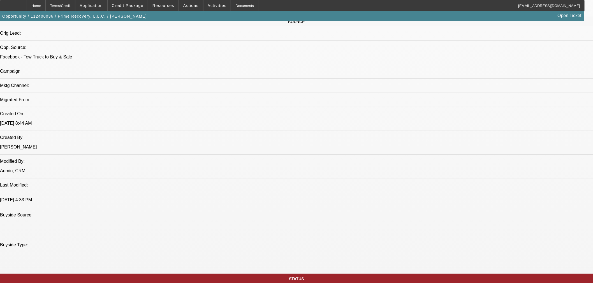
drag, startPoint x: 455, startPoint y: 135, endPoint x: 456, endPoint y: 113, distance: 21.6
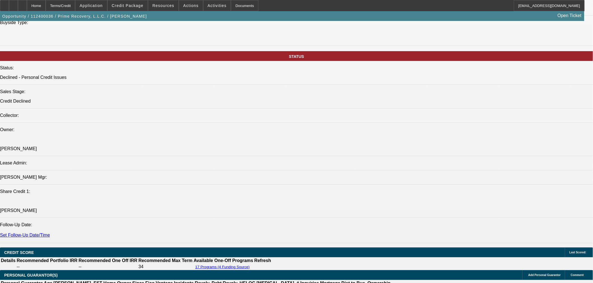
scroll to position [653, 0]
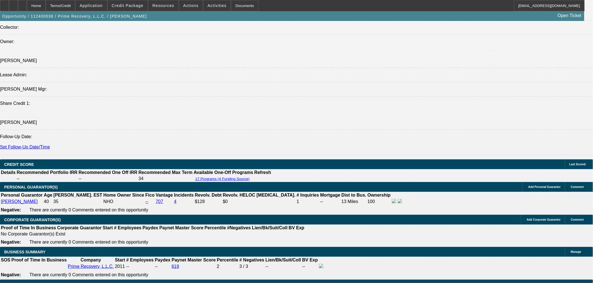
scroll to position [200, 0]
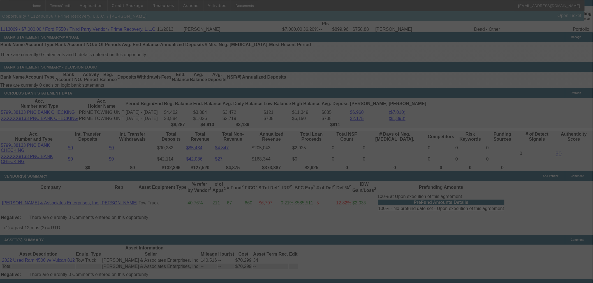
scroll to position [653, 0]
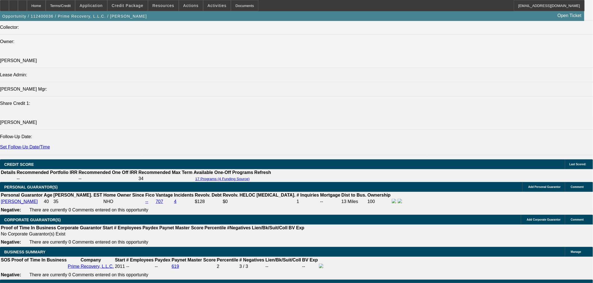
select select "0"
select select "2"
select select "0.1"
select select "4"
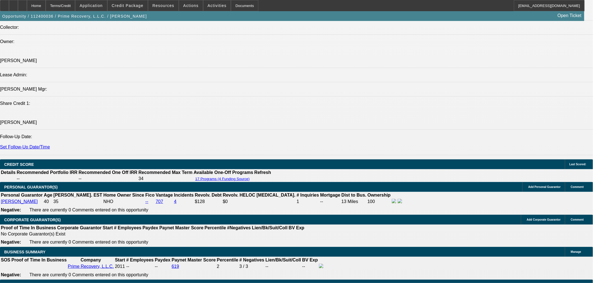
select select "0"
select select "2"
select select "0.1"
select select "4"
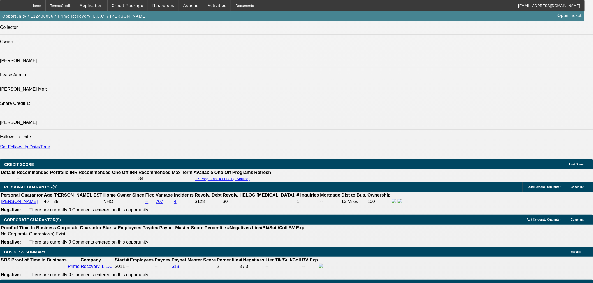
select select "0"
select select "2"
select select "0.1"
select select "4"
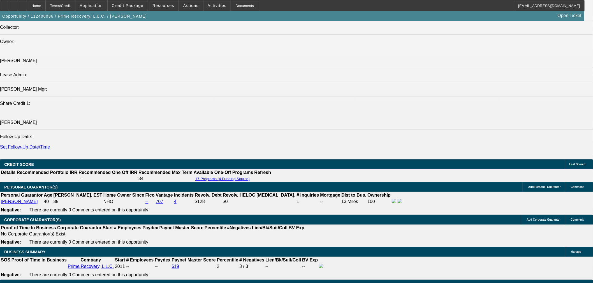
select select "0.2"
select select "2"
select select "0.1"
select select "4"
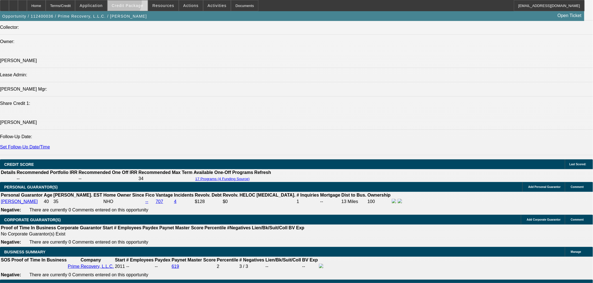
click at [131, 3] on span "Credit Package" at bounding box center [128, 5] width 32 height 4
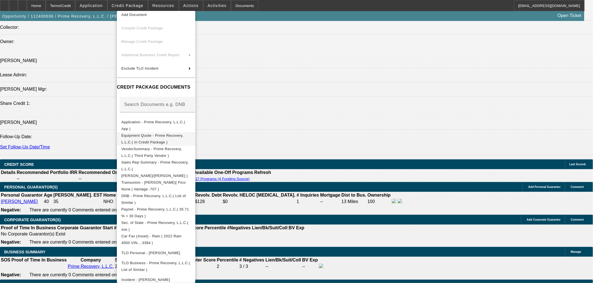
scroll to position [33, 0]
